Goal: Transaction & Acquisition: Purchase product/service

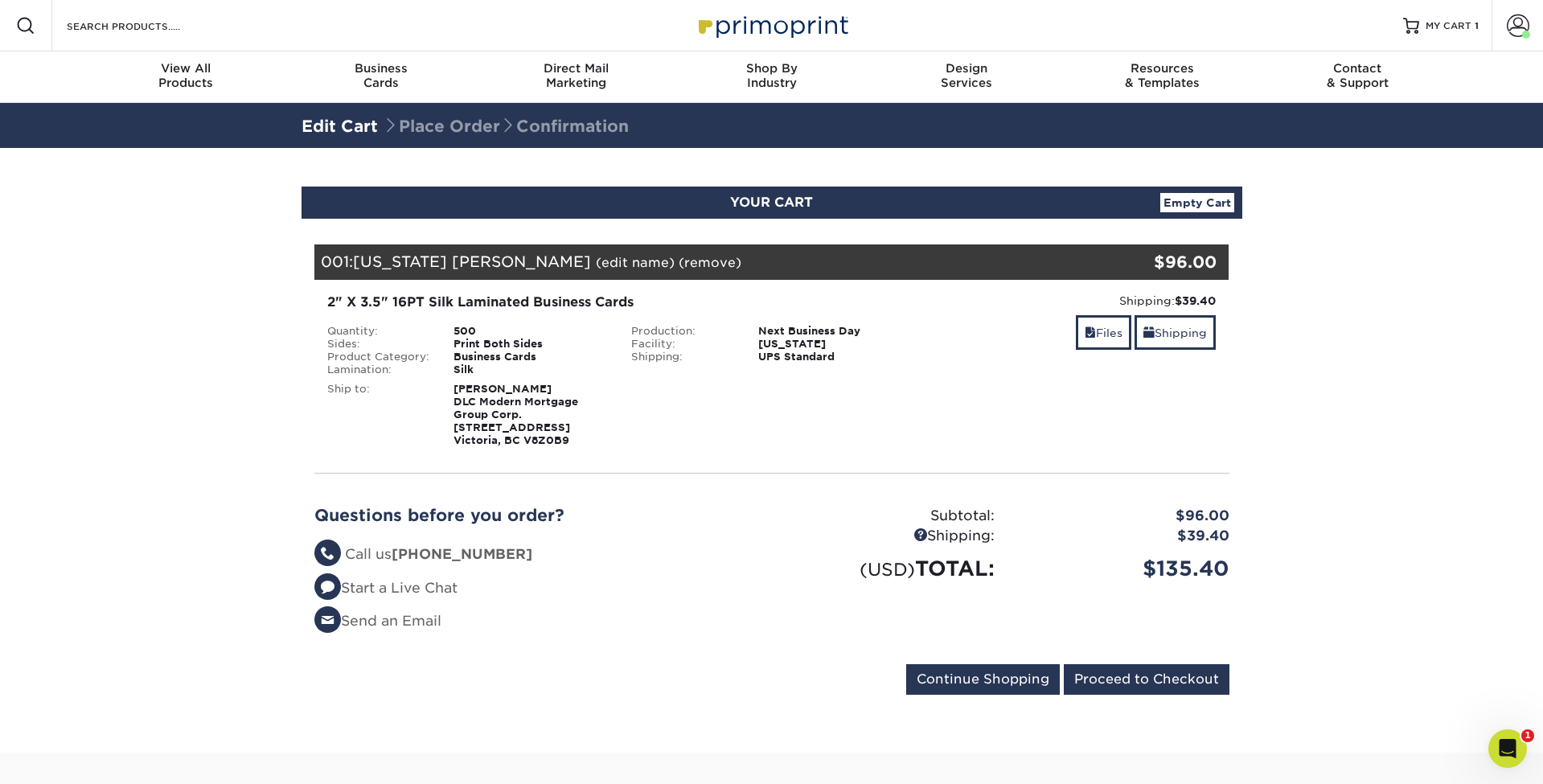
scroll to position [9, 0]
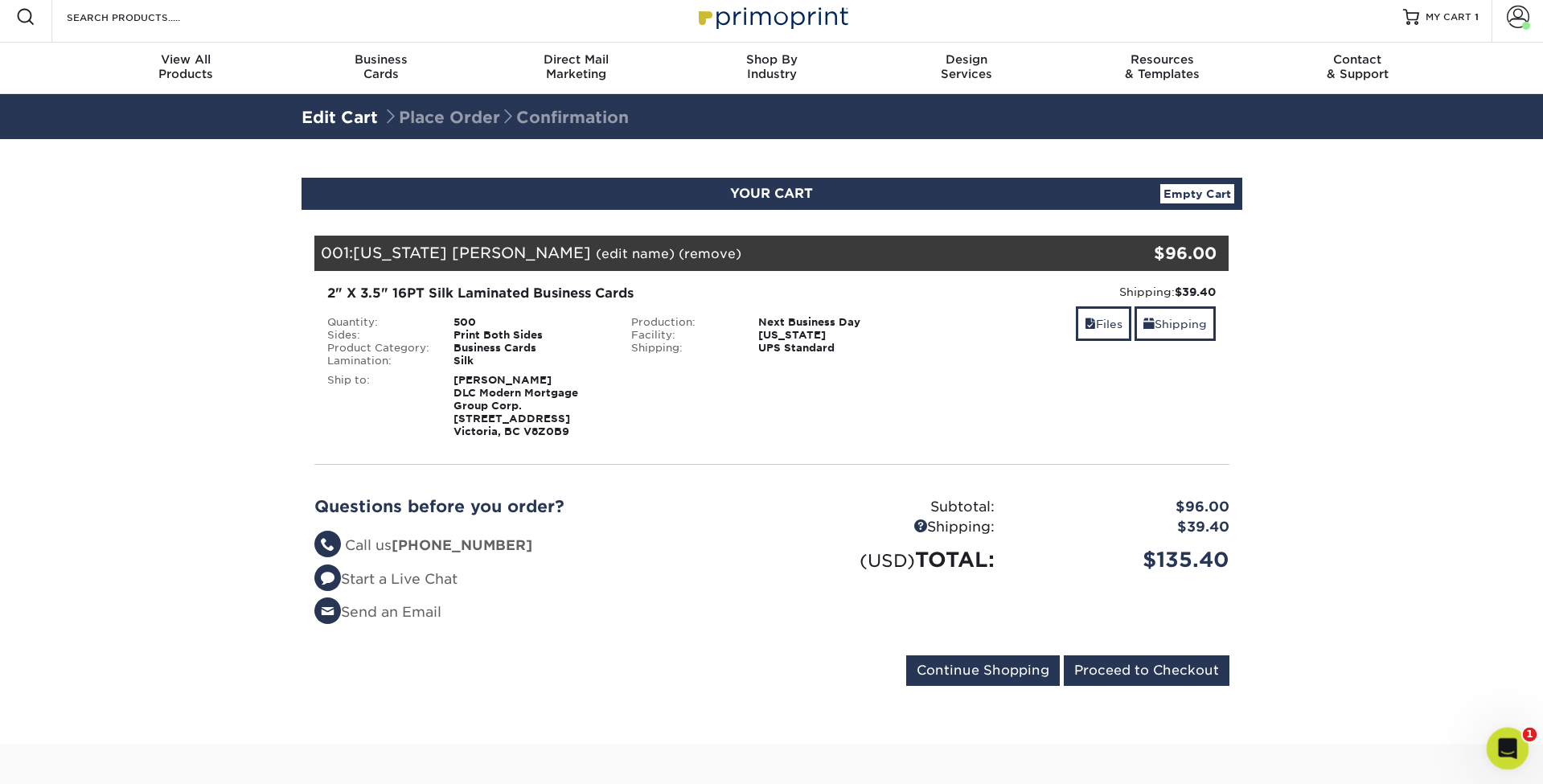
click at [1496, 740] on div "Open Intercom Messenger" at bounding box center [1505, 746] width 53 height 53
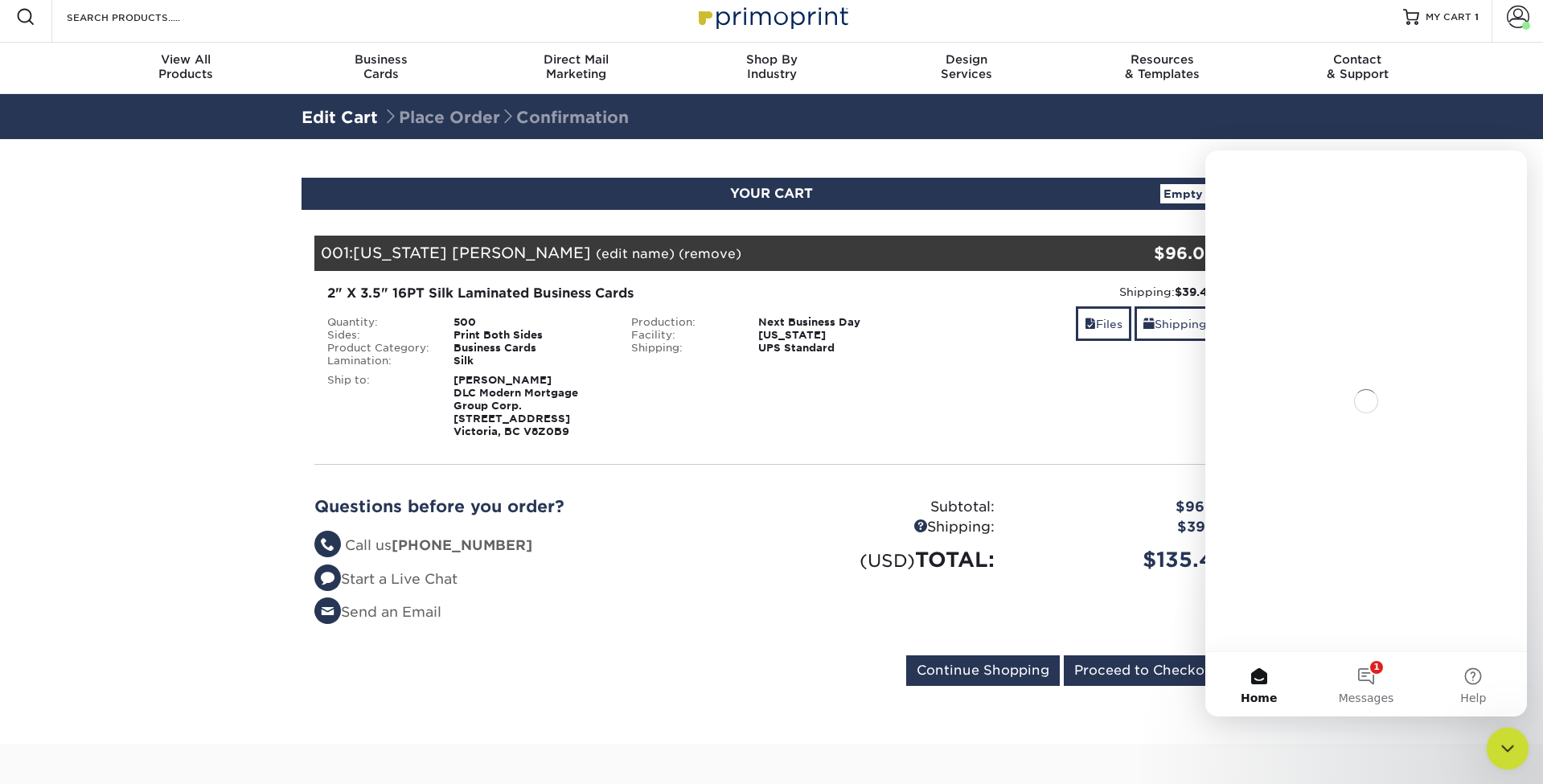
scroll to position [0, 0]
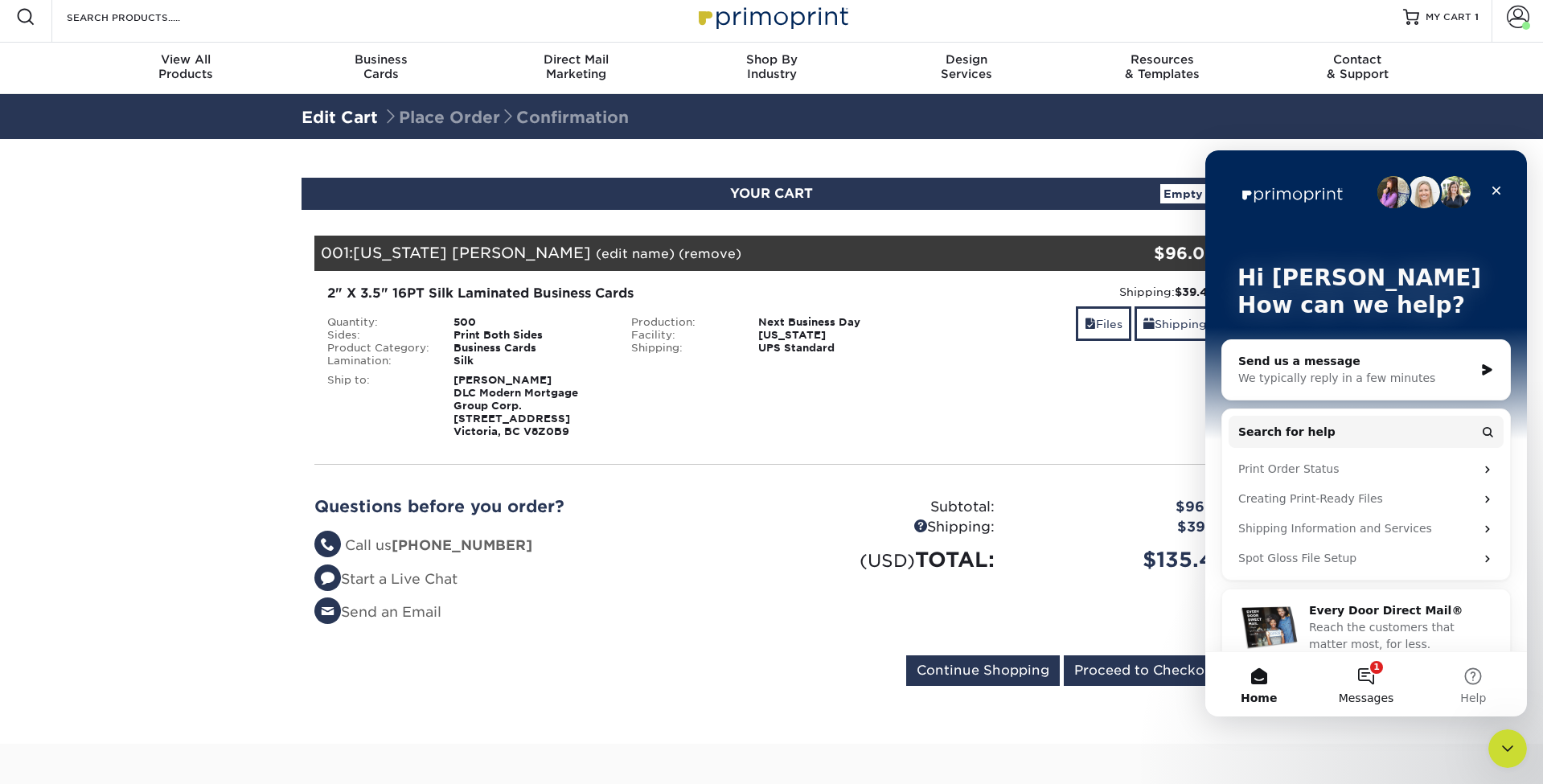
click at [1368, 681] on button "1 Messages" at bounding box center [1365, 684] width 107 height 64
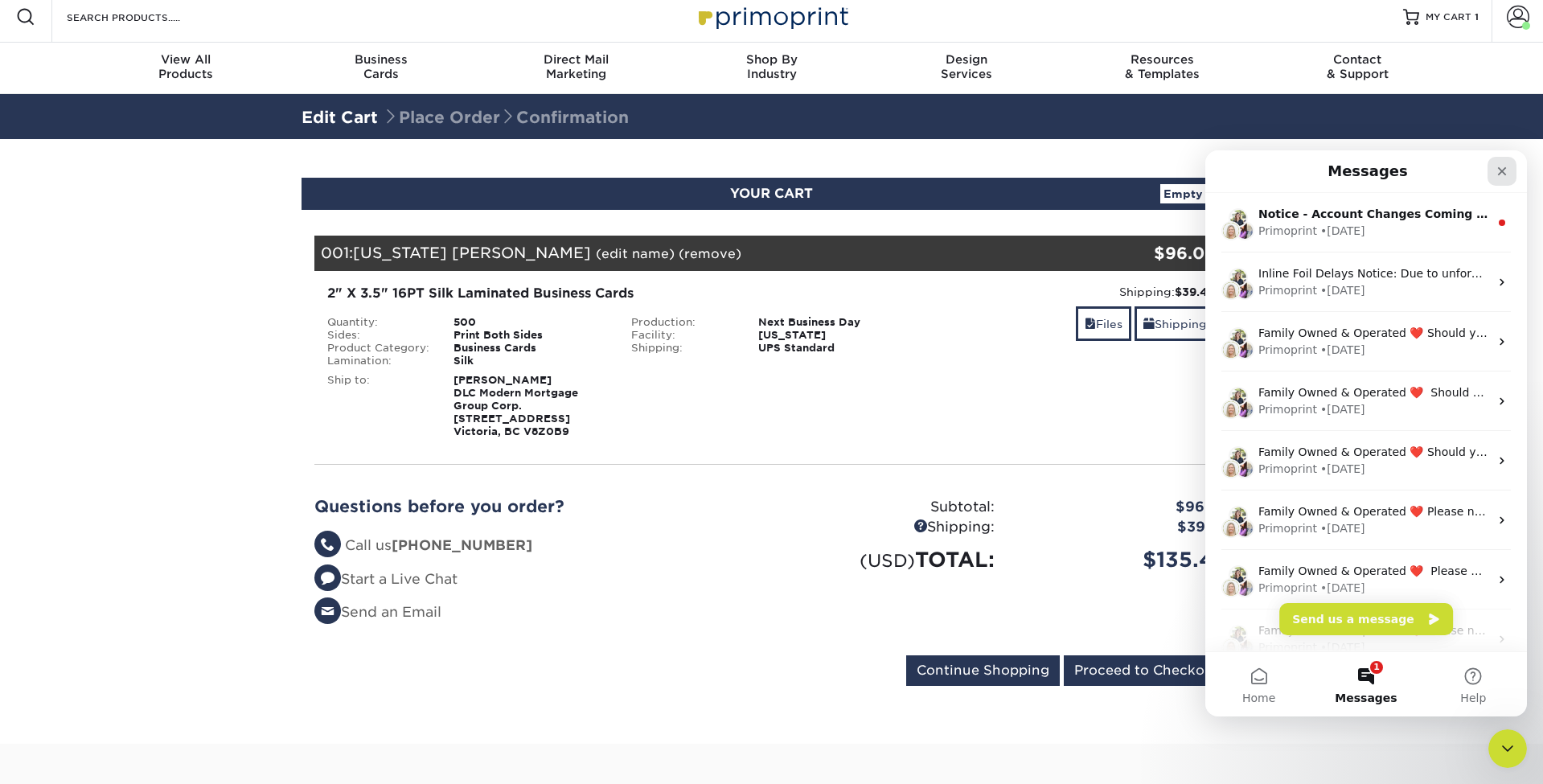
click at [1492, 166] on div "Close" at bounding box center [1501, 171] width 29 height 29
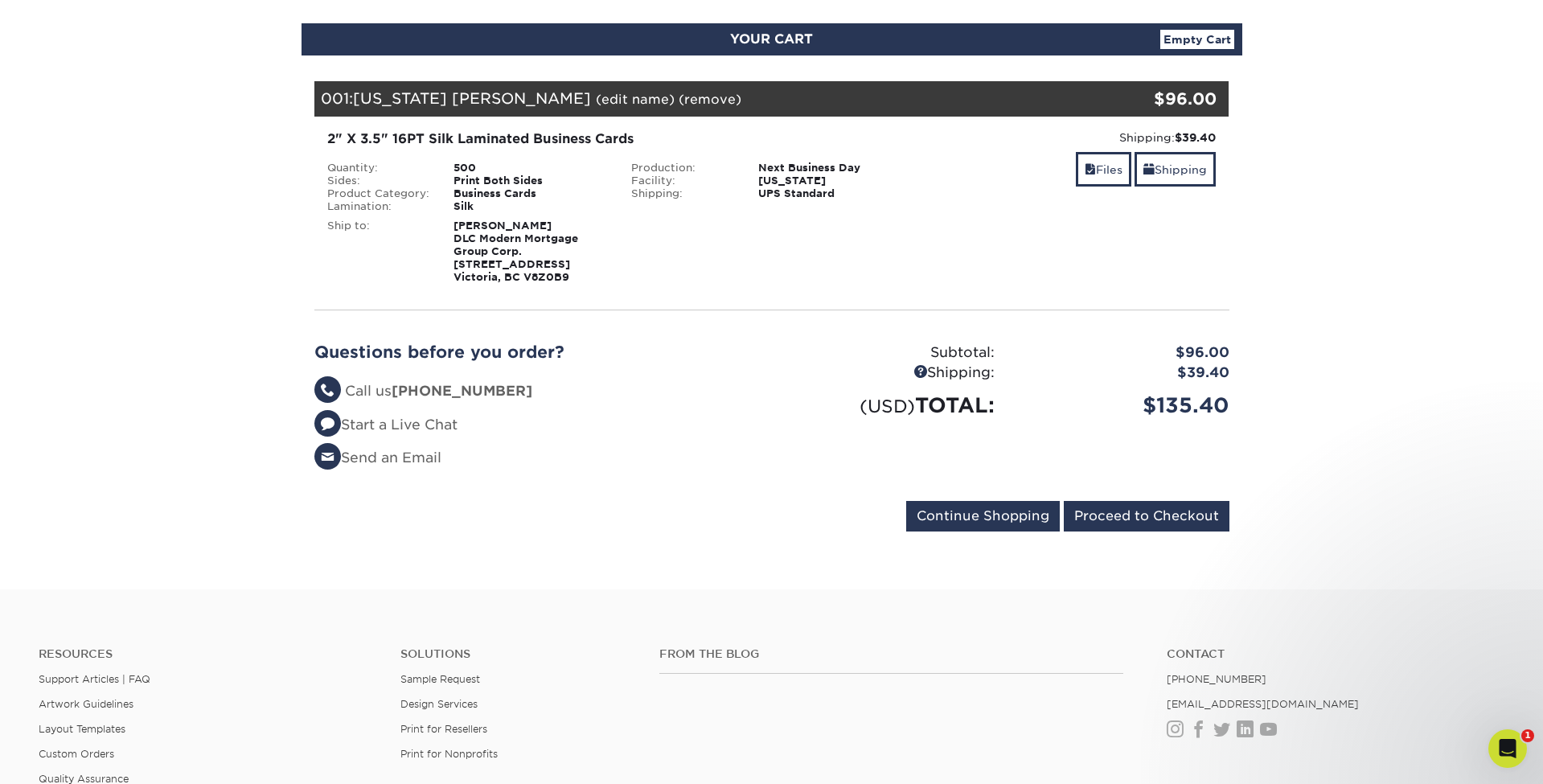
scroll to position [165, 0]
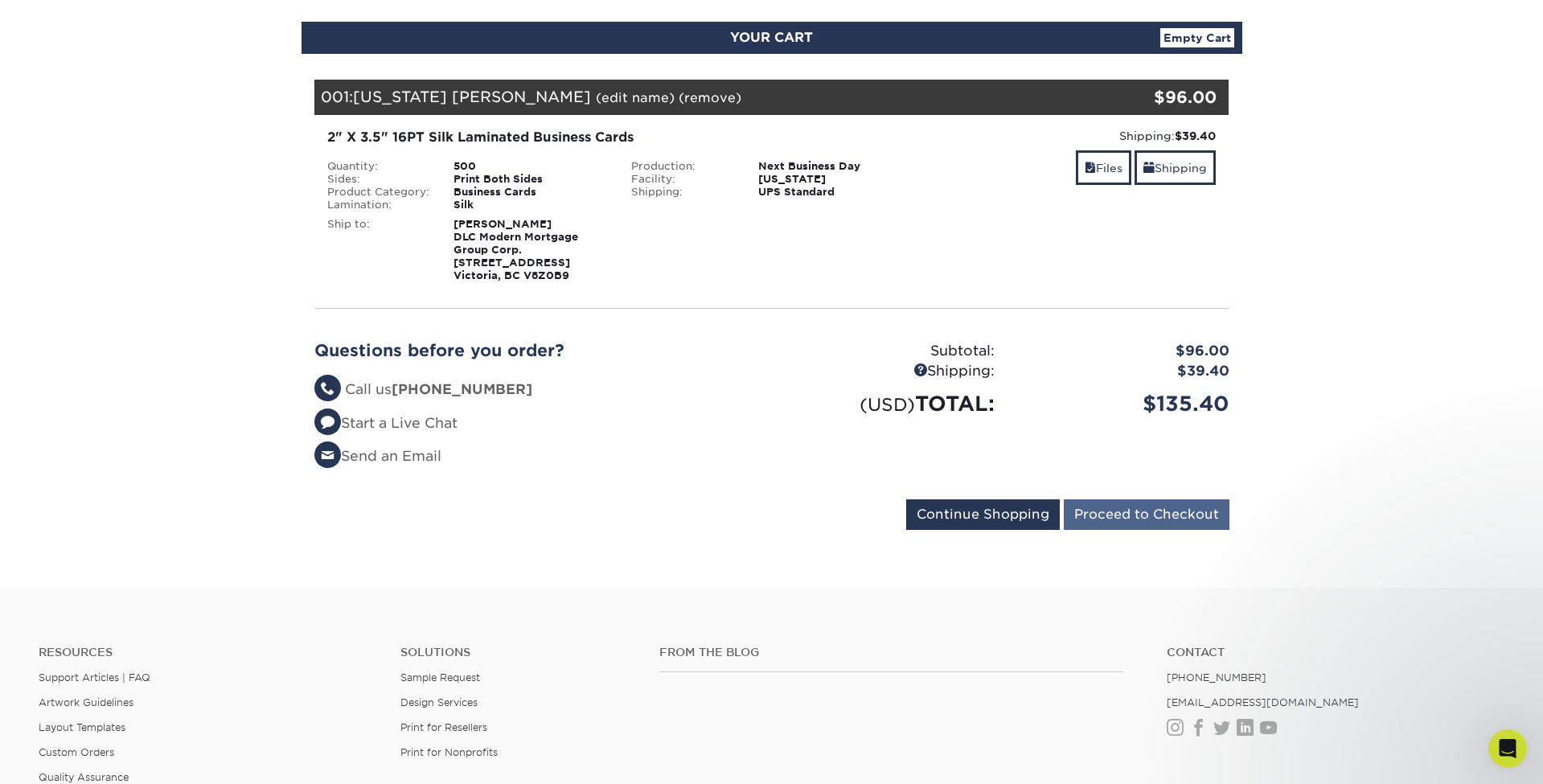
click at [1155, 521] on input "Proceed to Checkout" at bounding box center [1146, 514] width 166 height 30
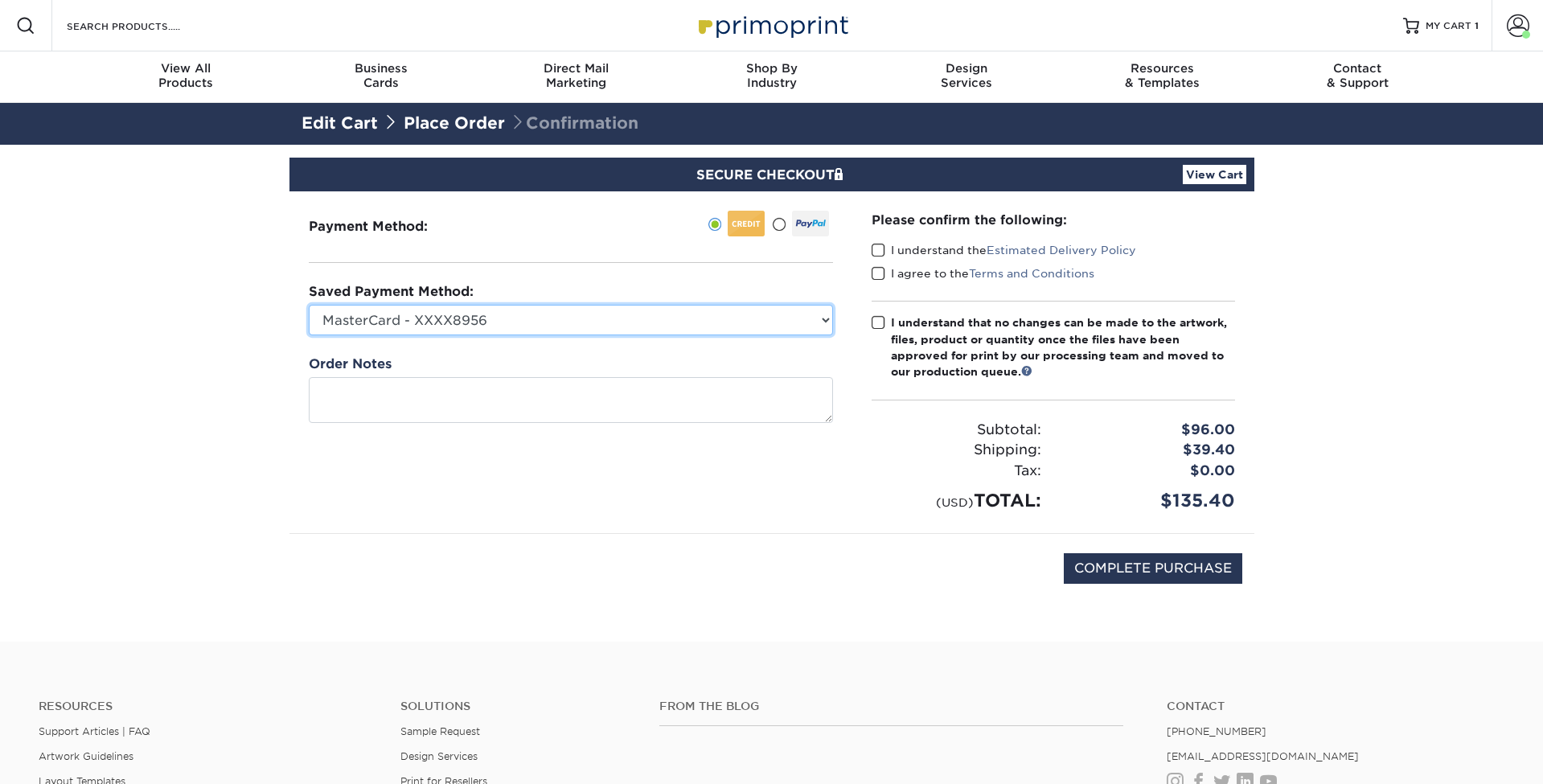
select select "65335"
click at [877, 246] on span at bounding box center [878, 250] width 14 height 16
click at [0, 0] on input "I understand the Estimated Delivery Policy" at bounding box center [0, 0] width 0 height 0
click at [879, 269] on span at bounding box center [878, 273] width 14 height 16
click at [0, 0] on input "I agree to the Terms and Conditions" at bounding box center [0, 0] width 0 height 0
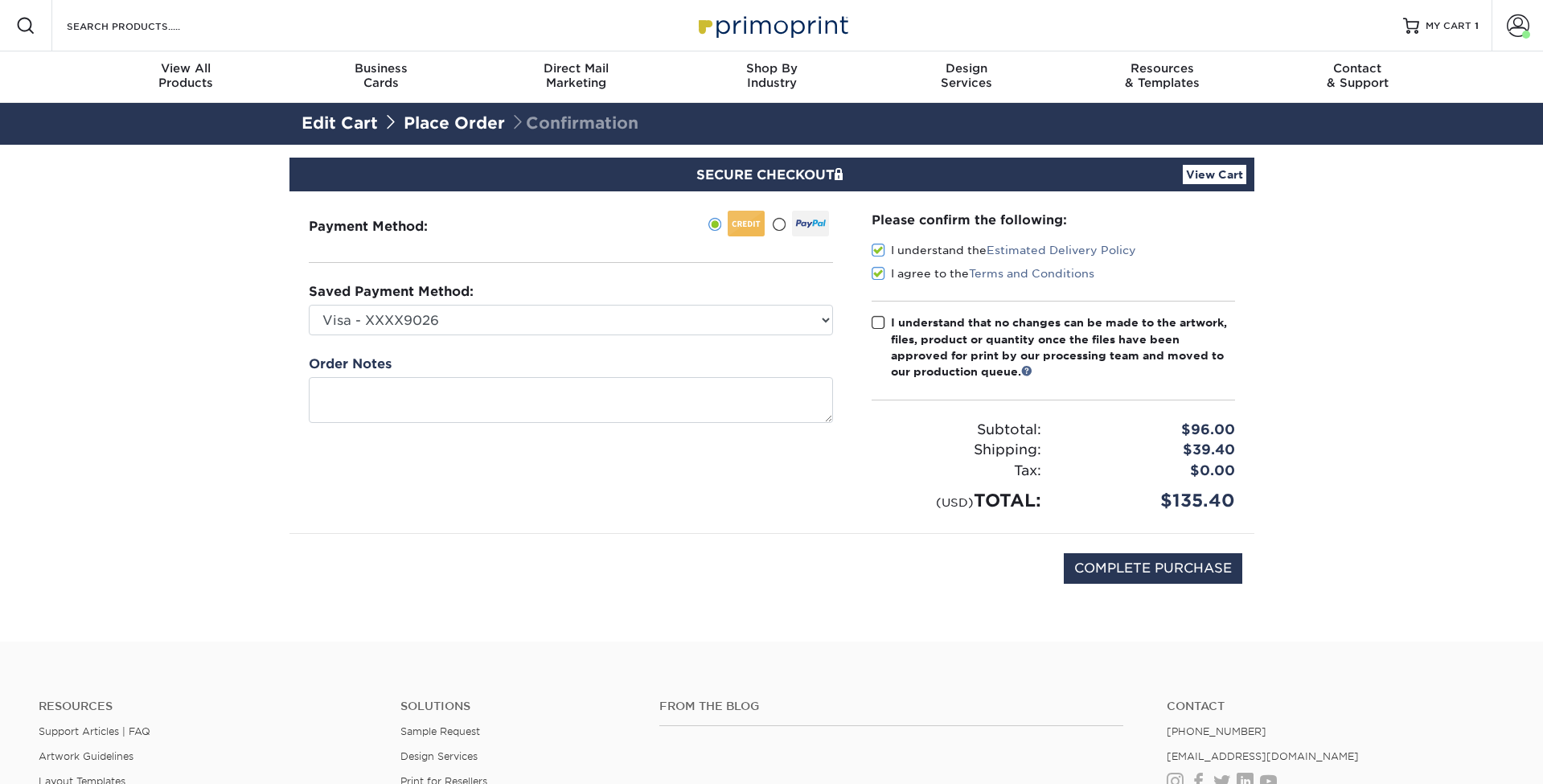
click at [876, 319] on span at bounding box center [878, 322] width 14 height 16
click at [0, 0] on input "I understand that no changes can be made to the artwork, files, product or quan…" at bounding box center [0, 0] width 0 height 0
